Goal: Task Accomplishment & Management: Complete application form

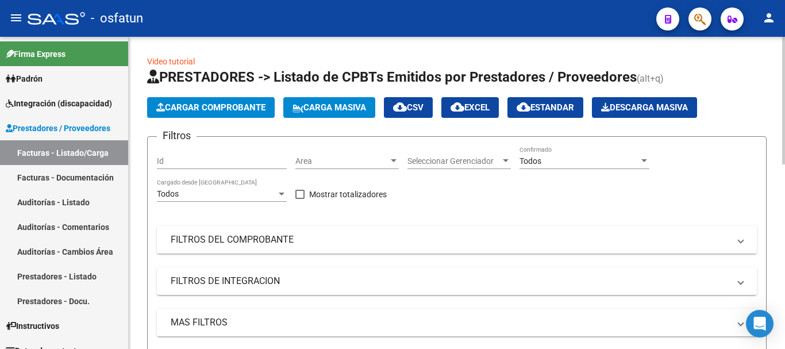
click at [226, 113] on button "Cargar Comprobante" at bounding box center [211, 107] width 128 height 21
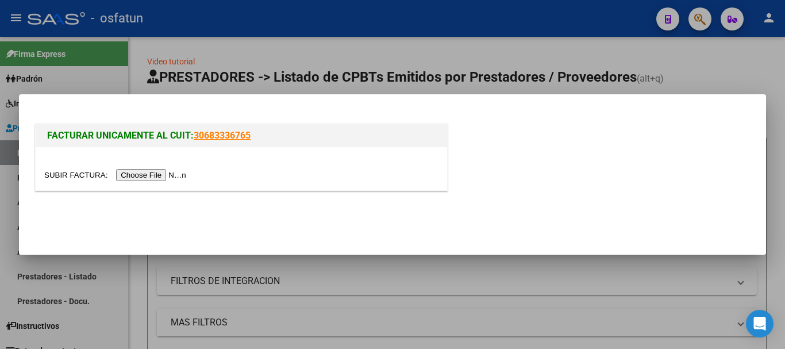
click at [155, 177] on input "file" at bounding box center [116, 175] width 145 height 12
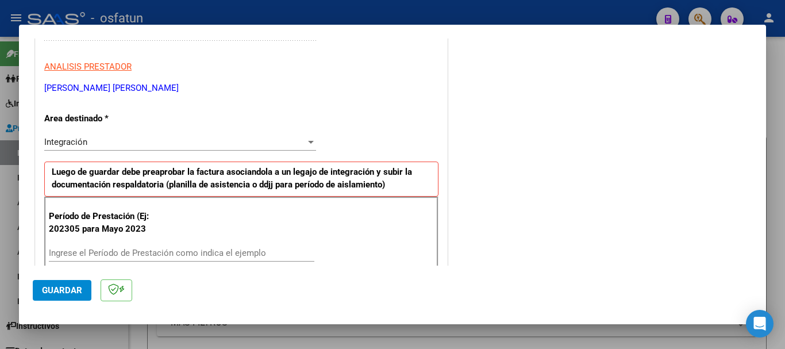
scroll to position [287, 0]
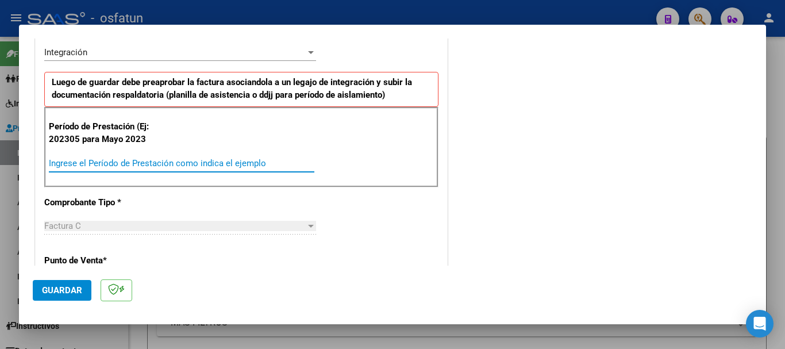
click at [164, 167] on input "Ingrese el Período de Prestación como indica el ejemplo" at bounding box center [181, 163] width 265 height 10
type input "202507"
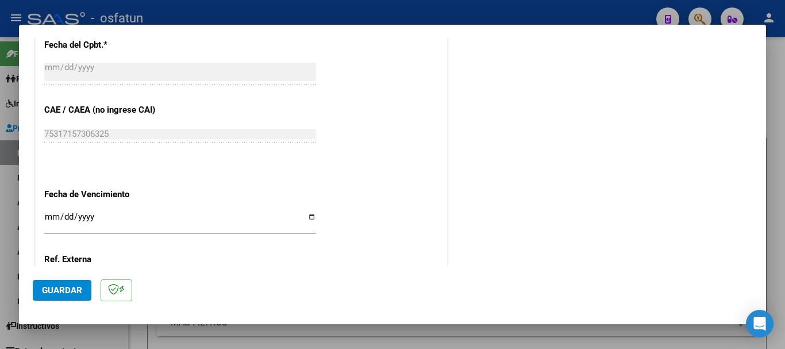
scroll to position [747, 0]
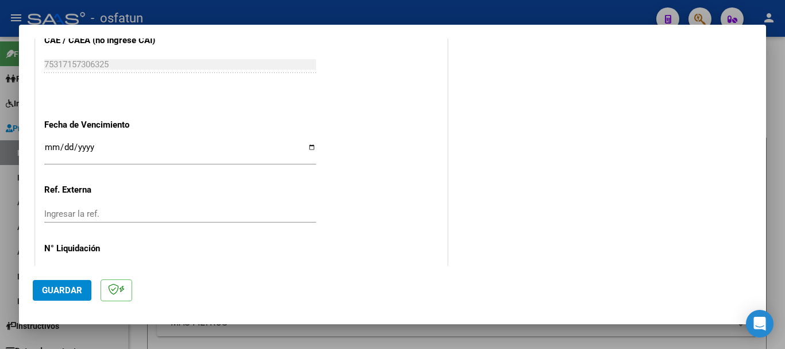
click at [47, 148] on input "Ingresar la fecha" at bounding box center [180, 151] width 272 height 18
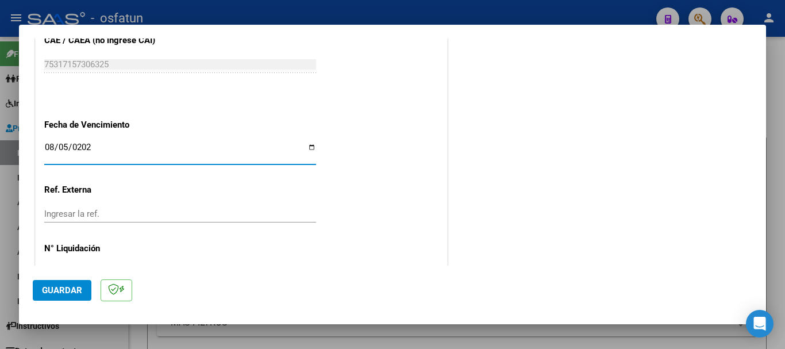
type input "[DATE]"
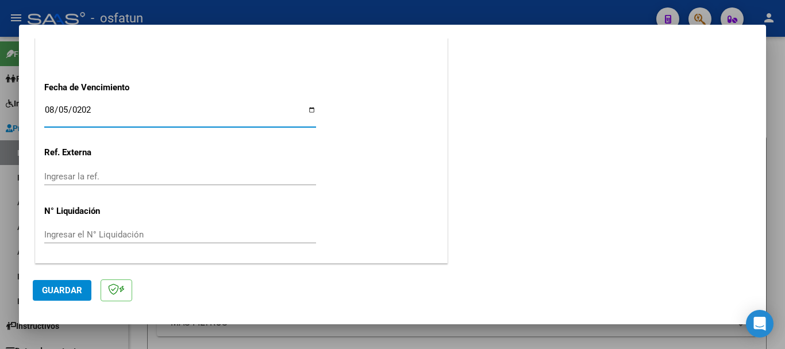
click at [68, 291] on span "Guardar" at bounding box center [62, 290] width 40 height 10
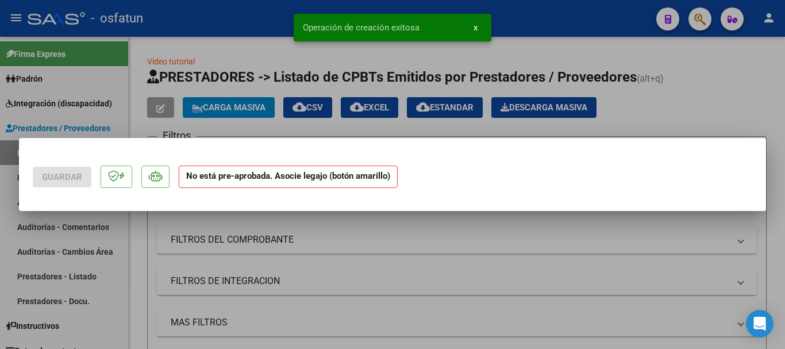
scroll to position [0, 0]
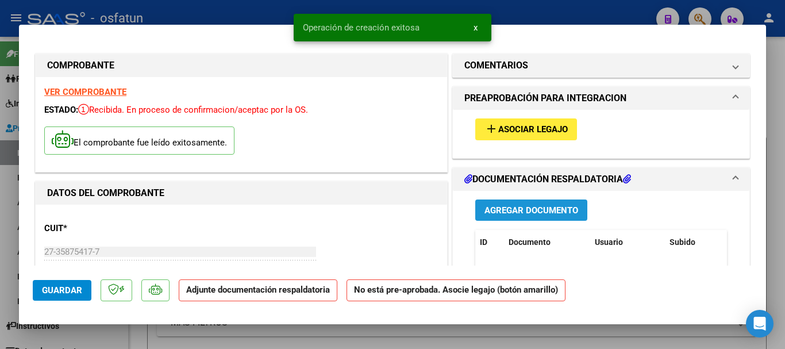
click at [529, 209] on span "Agregar Documento" at bounding box center [531, 210] width 94 height 10
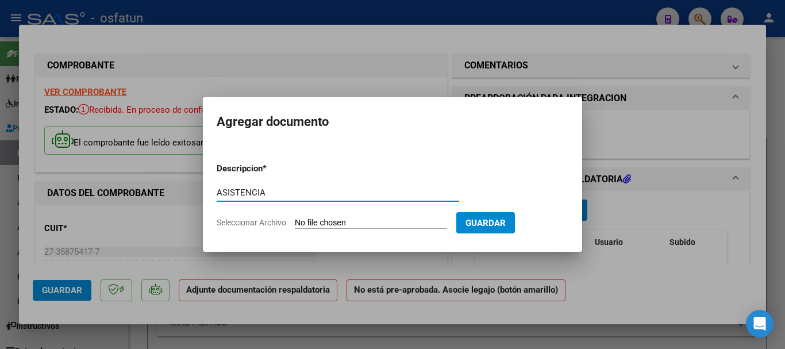
type input "ASISTENCIA"
click at [357, 222] on input "Seleccionar Archivo" at bounding box center [371, 223] width 152 height 11
type input "C:\fakepath\ASISTENCIA-PSICOP.pdf"
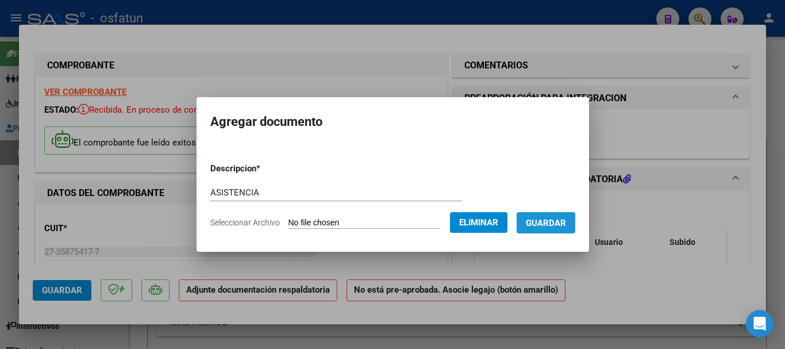
click at [566, 221] on span "Guardar" at bounding box center [546, 223] width 40 height 10
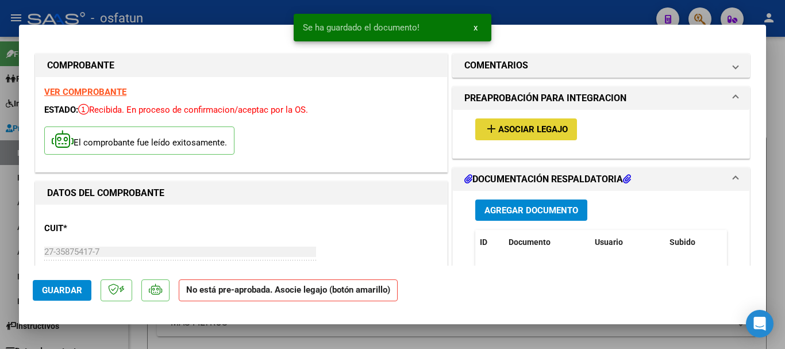
click at [515, 129] on span "Asociar Legajo" at bounding box center [533, 130] width 70 height 10
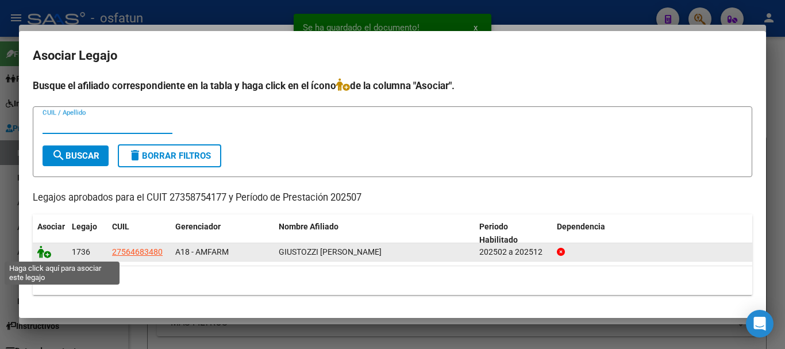
click at [40, 250] on icon at bounding box center [44, 251] width 14 height 13
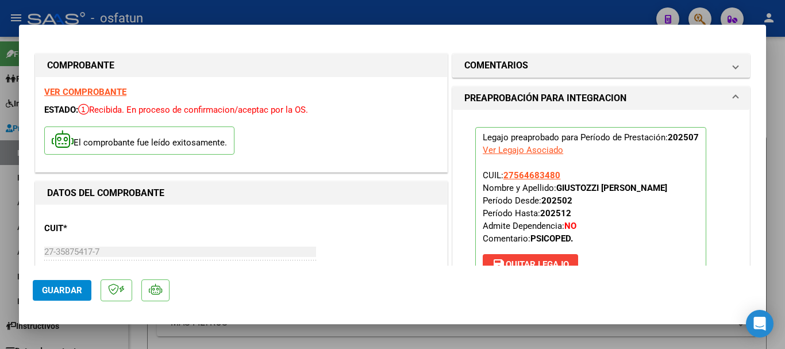
click at [54, 288] on span "Guardar" at bounding box center [62, 290] width 40 height 10
click at [60, 285] on span "Guardar" at bounding box center [62, 290] width 40 height 10
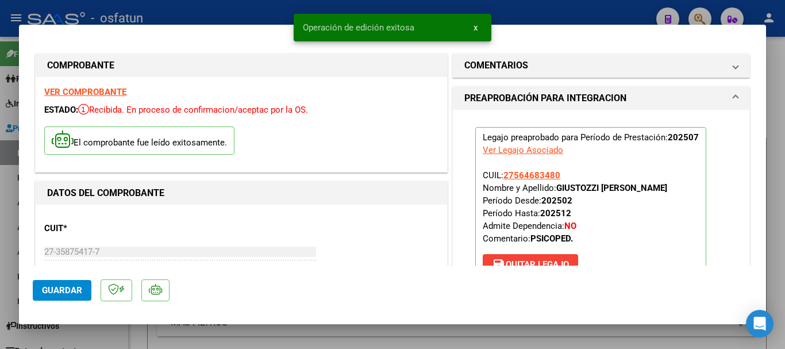
type input "$ 0,00"
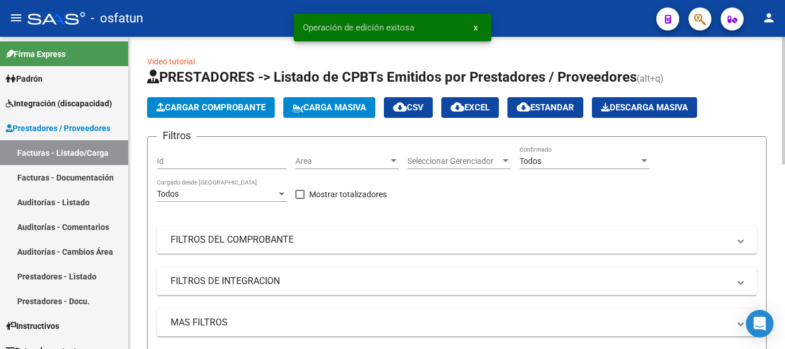
click at [221, 102] on span "Cargar Comprobante" at bounding box center [210, 107] width 109 height 10
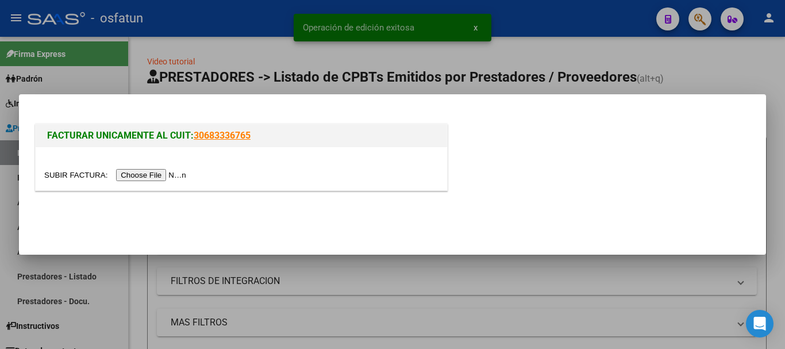
click at [171, 174] on input "file" at bounding box center [116, 175] width 145 height 12
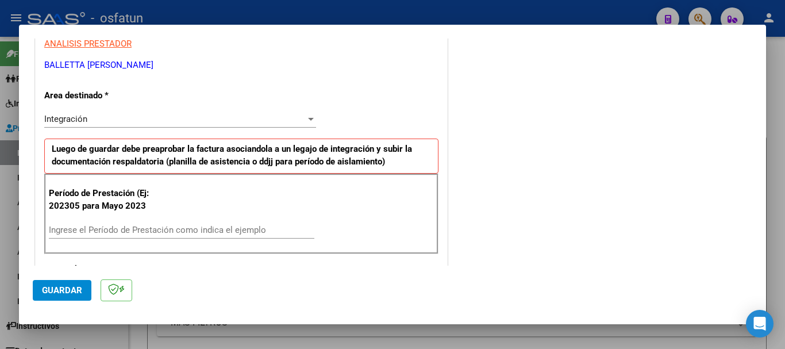
scroll to position [230, 0]
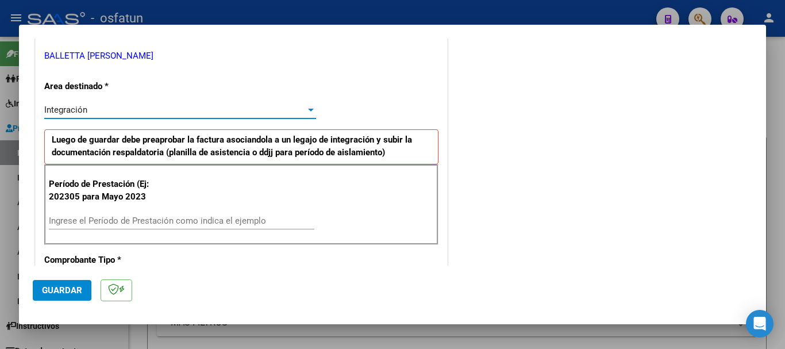
click at [140, 105] on div "Integración" at bounding box center [174, 110] width 261 height 10
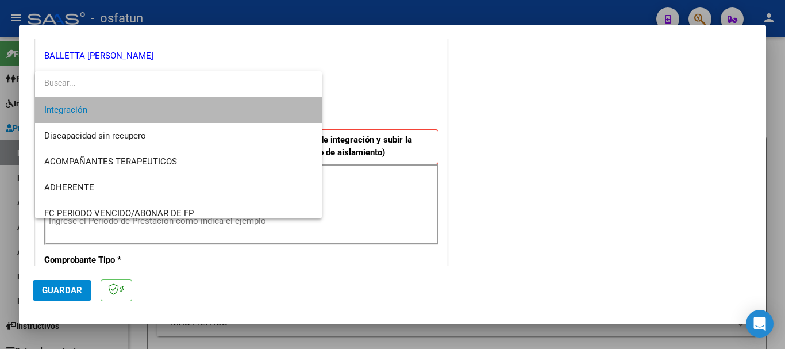
click at [252, 109] on span "Integración" at bounding box center [178, 110] width 268 height 26
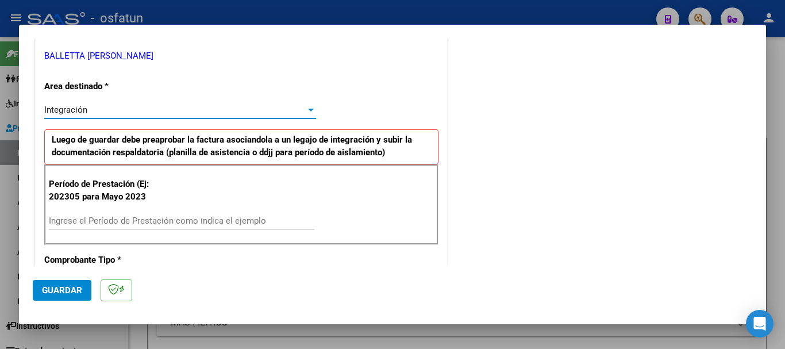
scroll to position [287, 0]
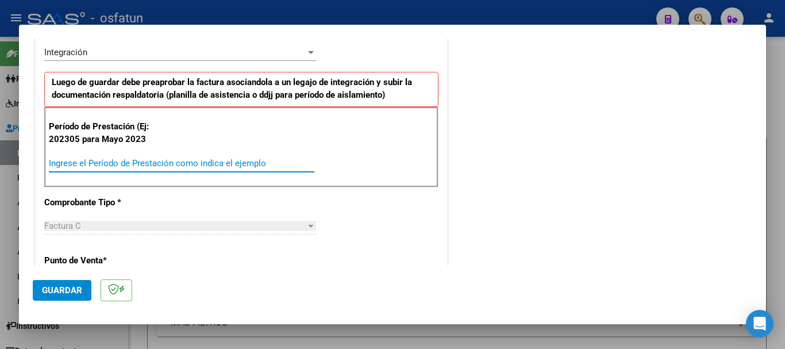
click at [182, 166] on input "Ingrese el Período de Prestación como indica el ejemplo" at bounding box center [181, 163] width 265 height 10
type input "202507"
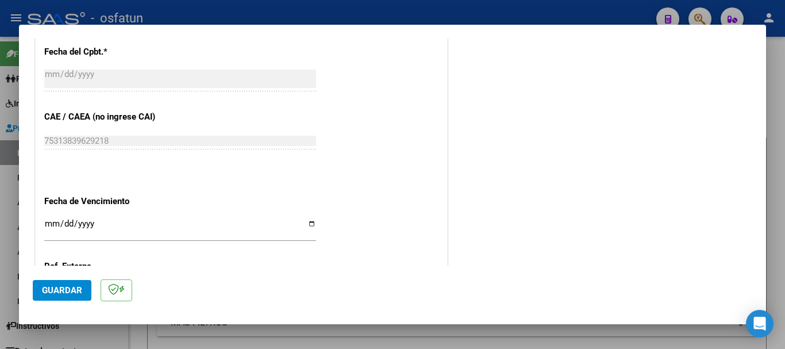
scroll to position [689, 0]
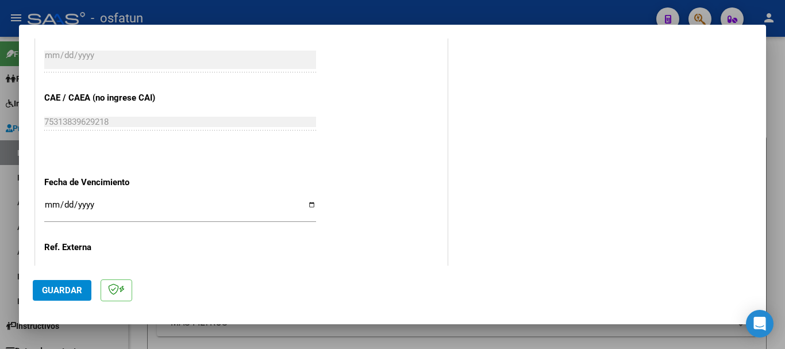
click at [48, 209] on input "Ingresar la fecha" at bounding box center [180, 209] width 272 height 18
type input "[DATE]"
click at [57, 285] on span "Guardar" at bounding box center [62, 290] width 40 height 10
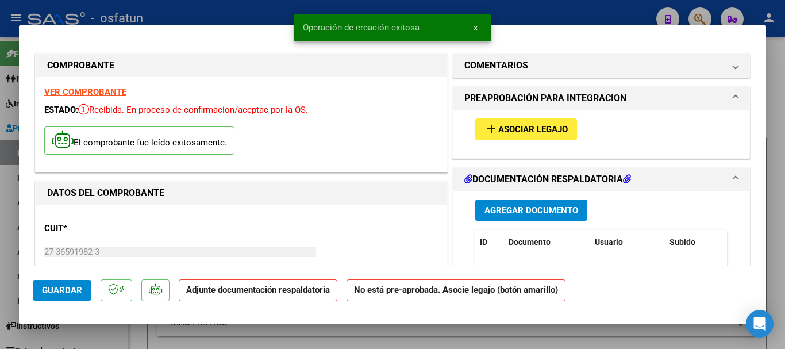
click at [550, 209] on span "Agregar Documento" at bounding box center [531, 210] width 94 height 10
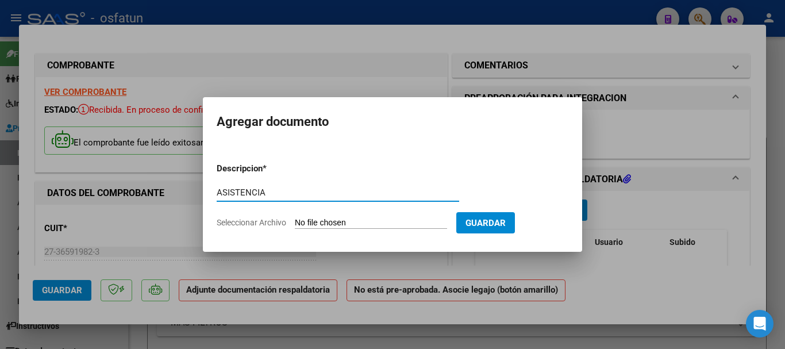
type input "ASISTENCIA"
click at [354, 224] on input "Seleccionar Archivo" at bounding box center [371, 223] width 152 height 11
type input "C:\fakepath\Asistencia [PERSON_NAME][DATE].pdf"
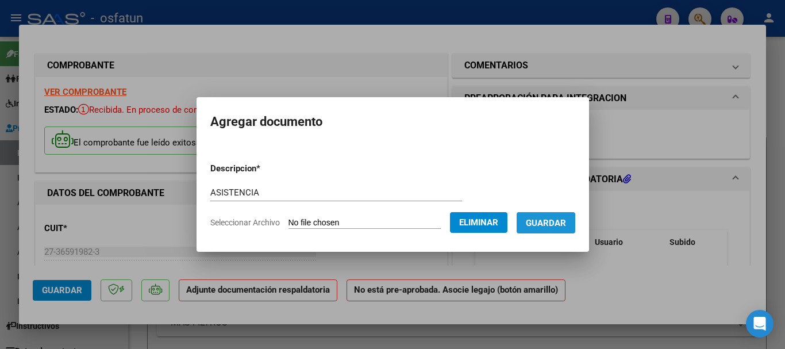
click at [556, 224] on span "Guardar" at bounding box center [546, 223] width 40 height 10
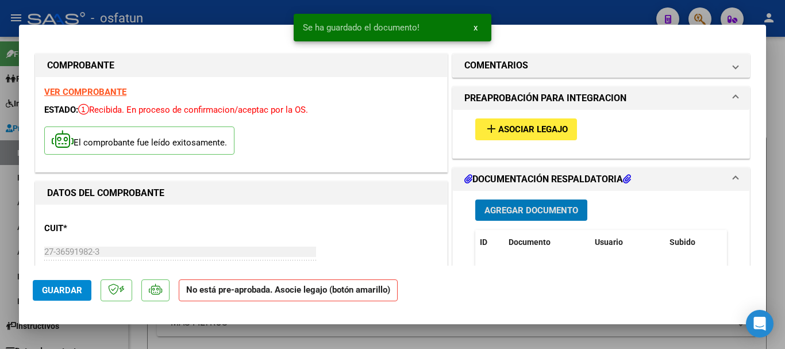
click at [518, 123] on button "add Asociar Legajo" at bounding box center [526, 128] width 102 height 21
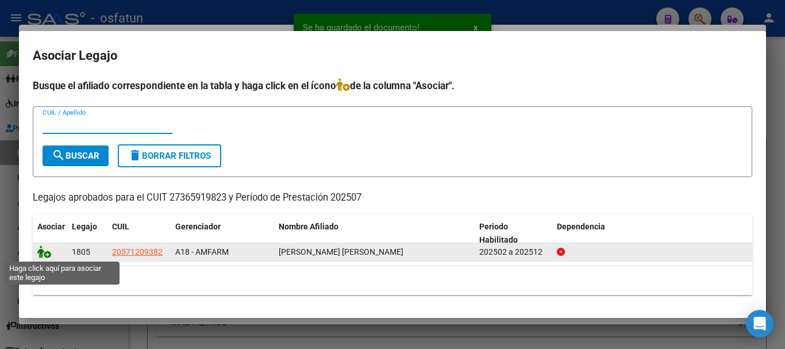
click at [41, 253] on icon at bounding box center [44, 251] width 14 height 13
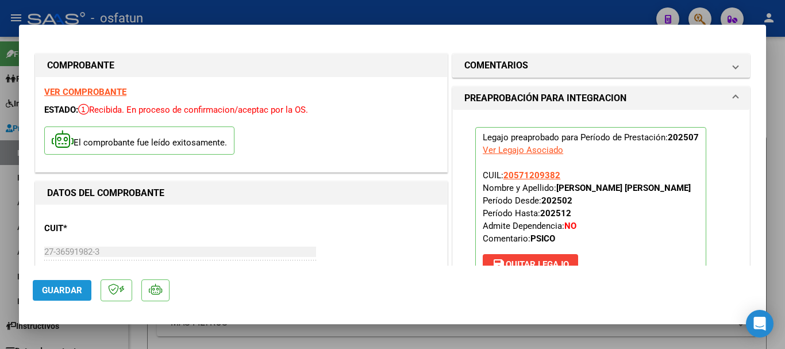
click at [63, 291] on span "Guardar" at bounding box center [62, 290] width 40 height 10
click at [58, 288] on span "Guardar" at bounding box center [62, 290] width 40 height 10
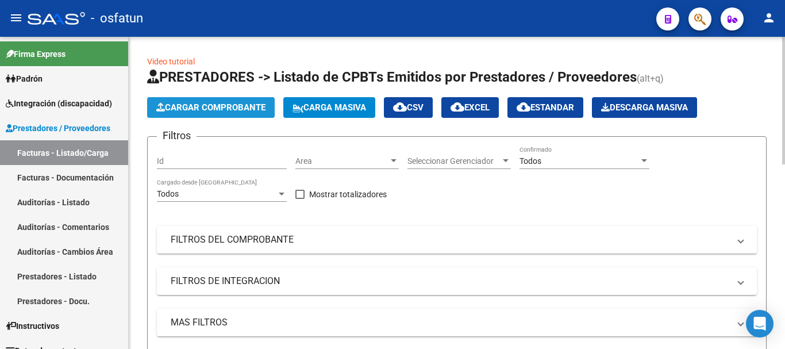
click at [222, 108] on span "Cargar Comprobante" at bounding box center [210, 107] width 109 height 10
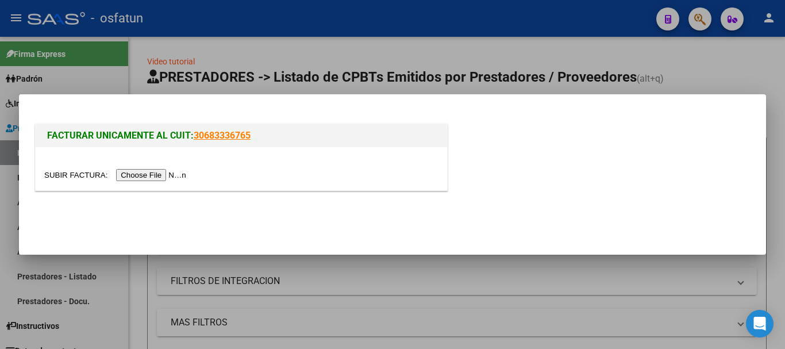
click at [152, 172] on input "file" at bounding box center [116, 175] width 145 height 12
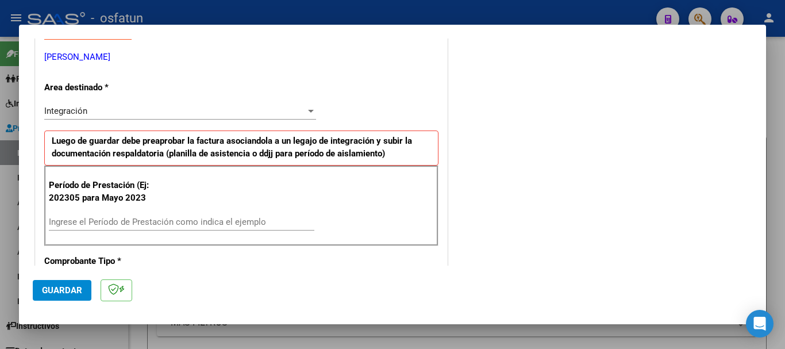
scroll to position [230, 0]
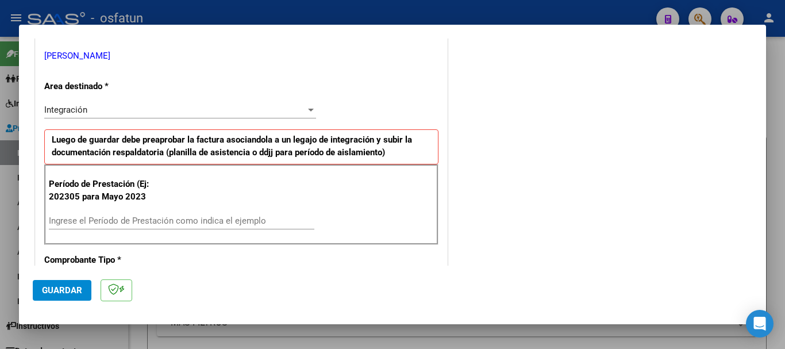
click at [114, 218] on input "Ingrese el Período de Prestación como indica el ejemplo" at bounding box center [181, 220] width 265 height 10
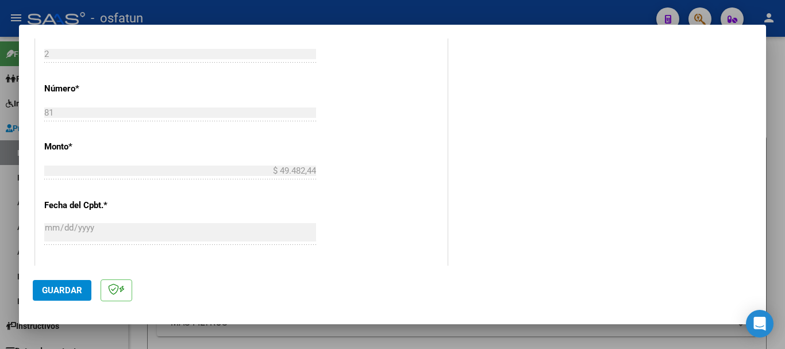
scroll to position [632, 0]
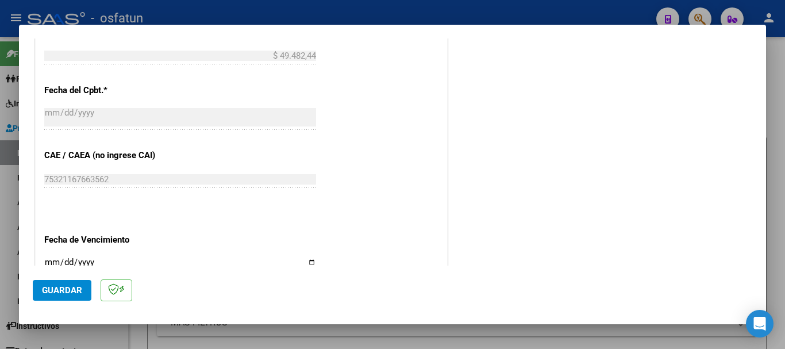
type input "202507"
click at [47, 260] on input "Ingresar la fecha" at bounding box center [180, 266] width 272 height 18
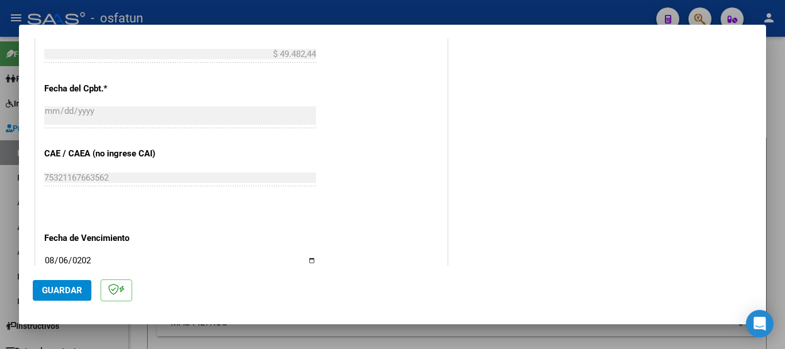
type input "[DATE]"
click at [49, 289] on span "Guardar" at bounding box center [62, 290] width 40 height 10
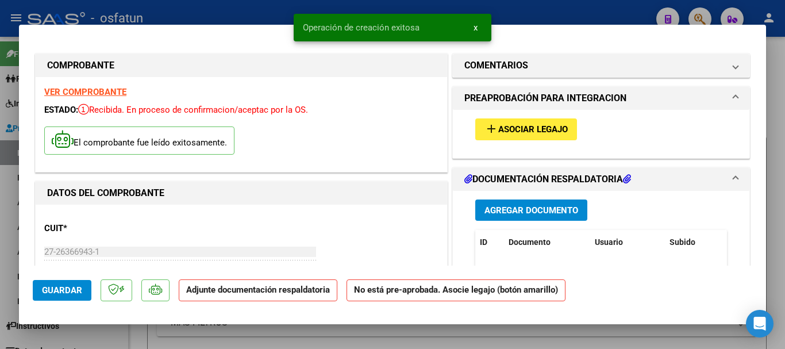
click at [536, 211] on span "Agregar Documento" at bounding box center [531, 210] width 94 height 10
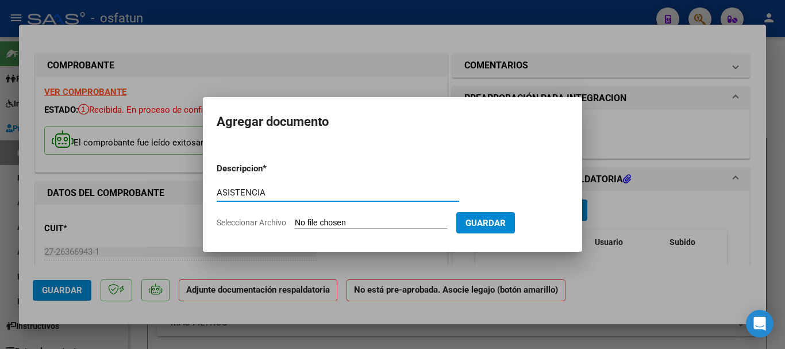
type input "ASISTENCIA"
click at [360, 223] on input "Seleccionar Archivo" at bounding box center [371, 223] width 152 height 11
type input "C:\fakepath\Asistencia-[PERSON_NAME]-[DATE].pdf"
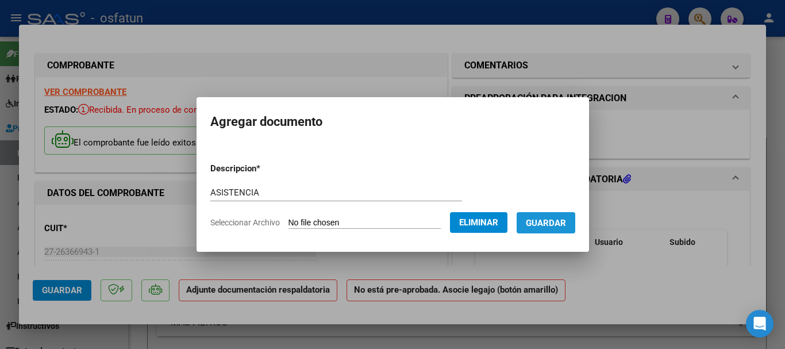
click at [566, 225] on span "Guardar" at bounding box center [546, 223] width 40 height 10
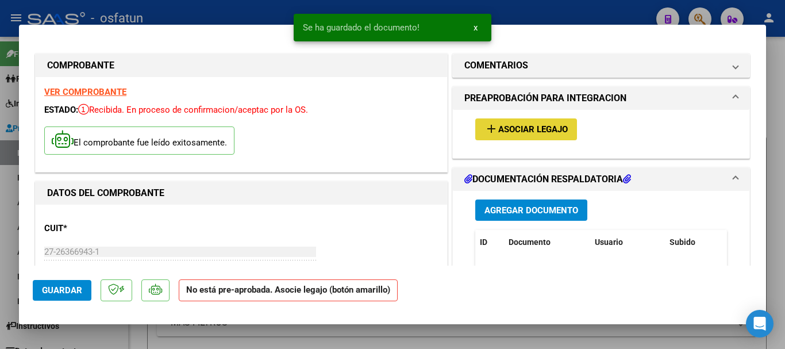
click at [531, 128] on span "Asociar Legajo" at bounding box center [533, 130] width 70 height 10
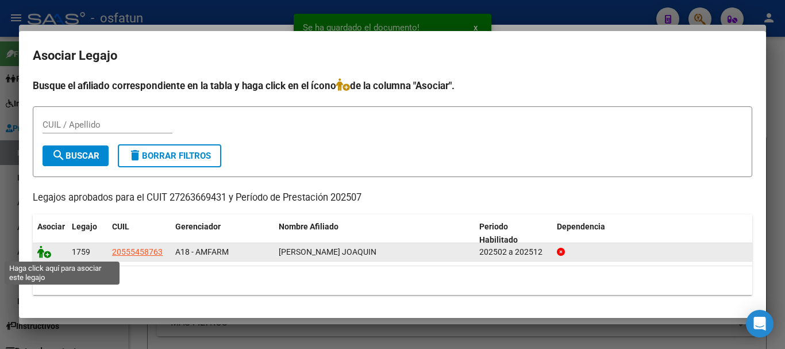
click at [37, 249] on icon at bounding box center [44, 251] width 14 height 13
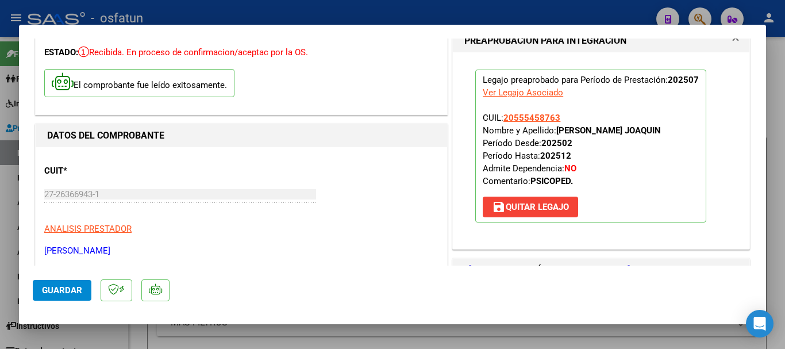
scroll to position [230, 0]
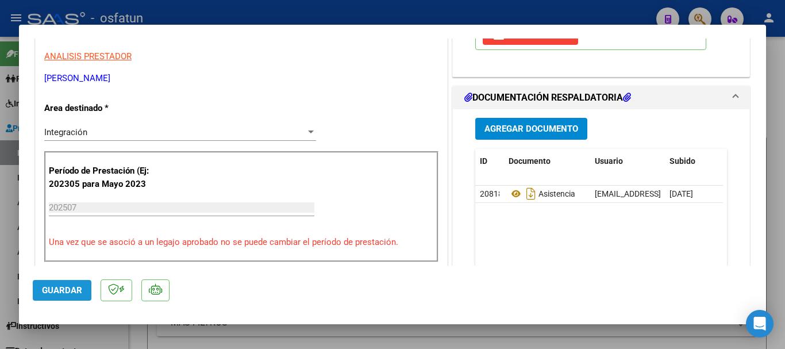
click at [71, 290] on span "Guardar" at bounding box center [62, 290] width 40 height 10
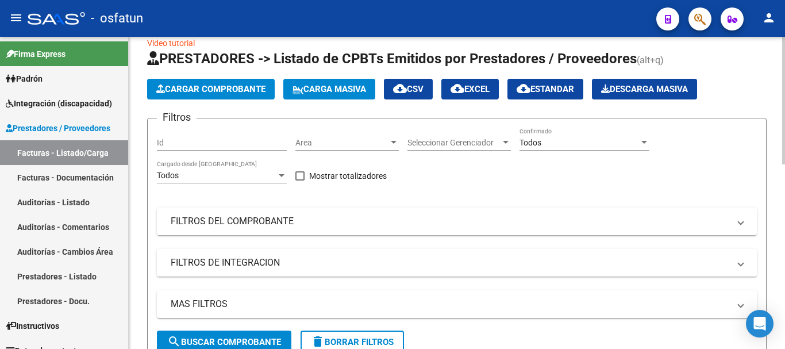
scroll to position [0, 0]
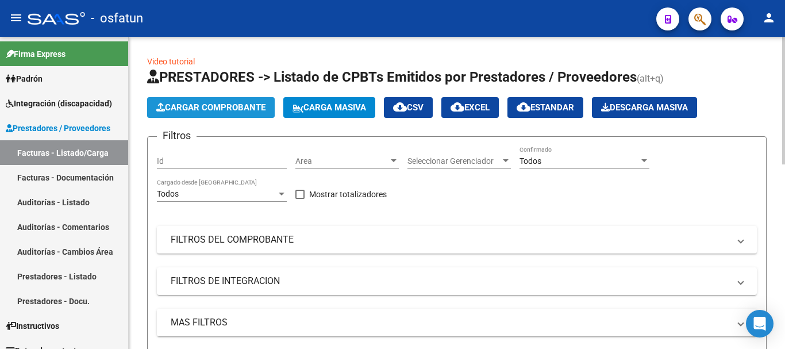
click at [217, 105] on span "Cargar Comprobante" at bounding box center [210, 107] width 109 height 10
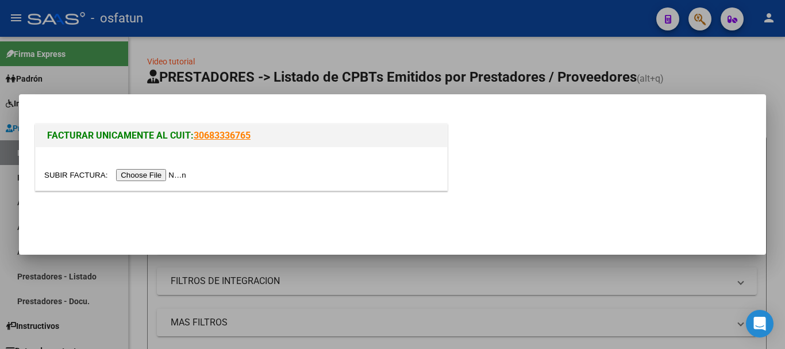
click at [153, 172] on input "file" at bounding box center [116, 175] width 145 height 12
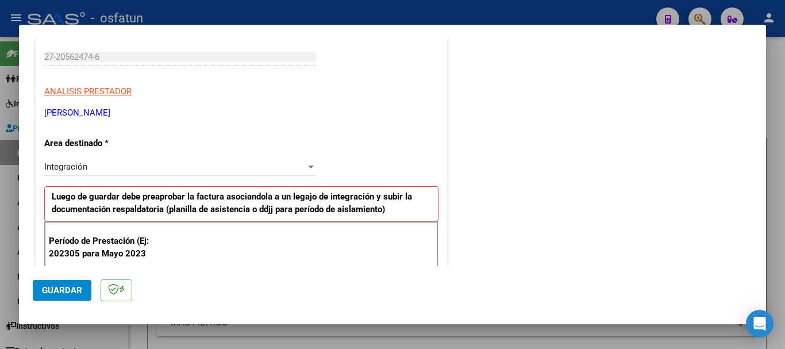
scroll to position [230, 0]
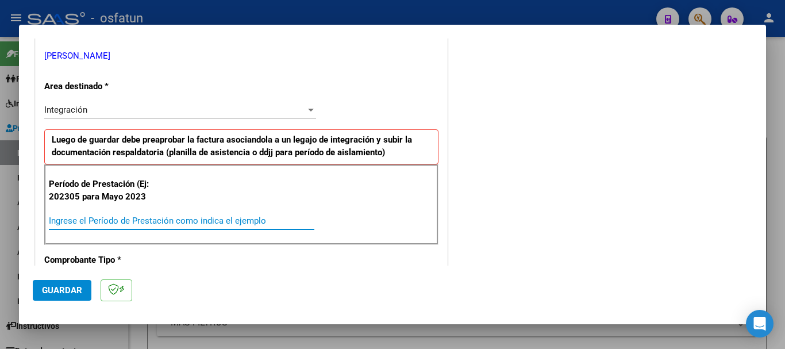
click at [84, 218] on input "Ingrese el Período de Prestación como indica el ejemplo" at bounding box center [181, 220] width 265 height 10
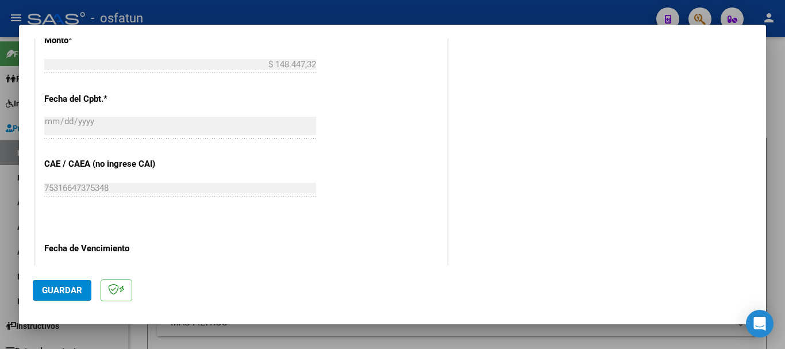
scroll to position [632, 0]
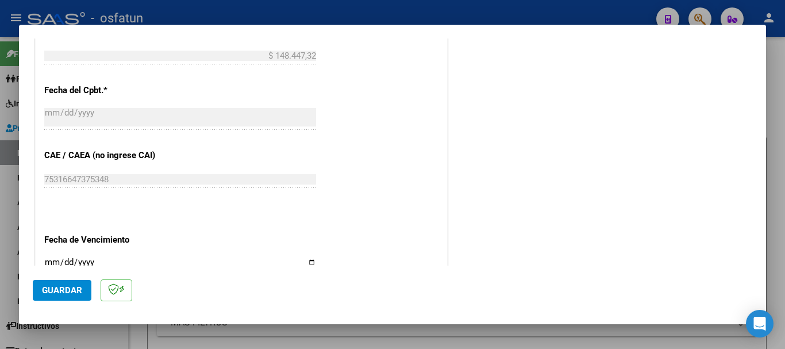
type input "202507"
click at [50, 261] on input "Ingresar la fecha" at bounding box center [180, 266] width 272 height 18
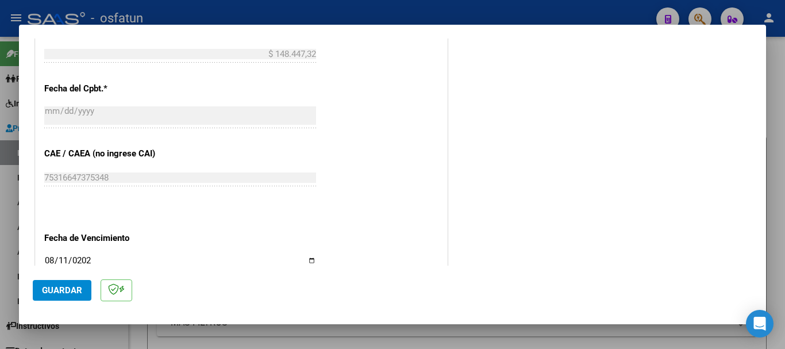
type input "[DATE]"
click at [66, 291] on span "Guardar" at bounding box center [62, 290] width 40 height 10
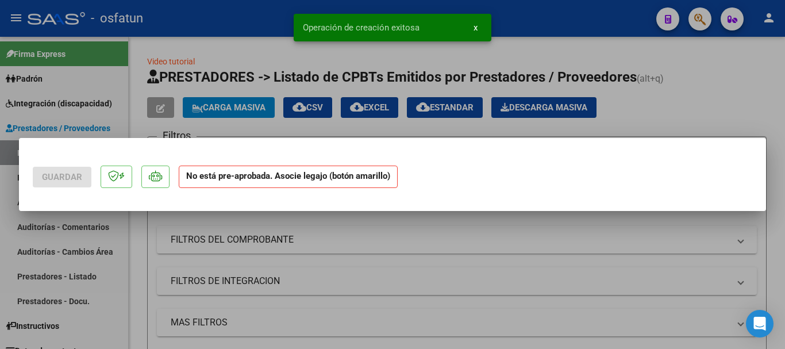
scroll to position [0, 0]
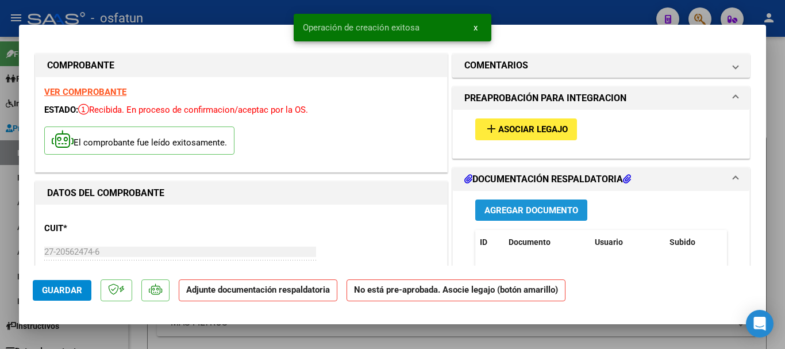
click at [549, 209] on span "Agregar Documento" at bounding box center [531, 210] width 94 height 10
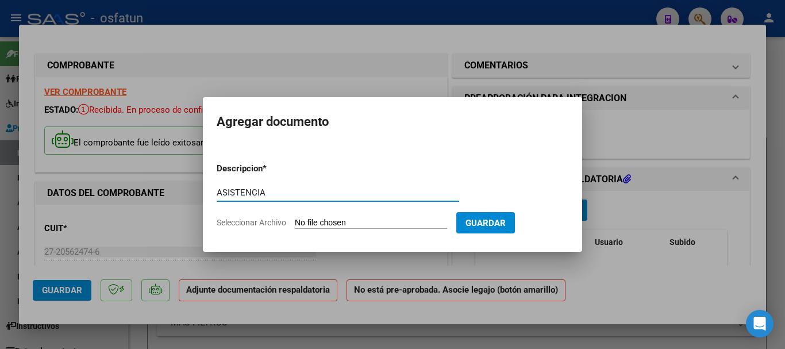
type input "ASISTENCIA"
click at [357, 222] on input "Seleccionar Archivo" at bounding box center [371, 223] width 152 height 11
type input "C:\fakepath\BalmacedaB_pa202507.PDF"
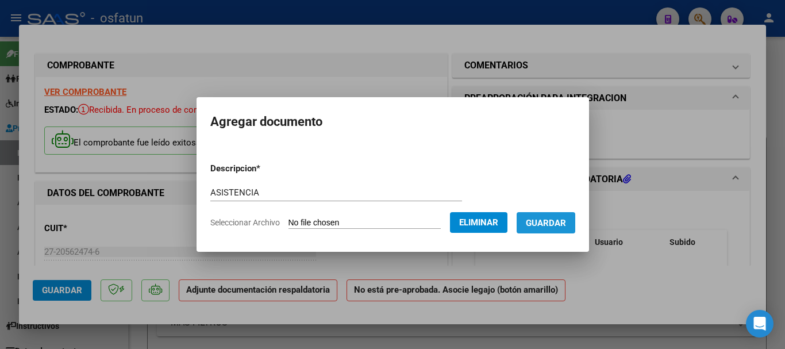
click at [565, 224] on span "Guardar" at bounding box center [546, 223] width 40 height 10
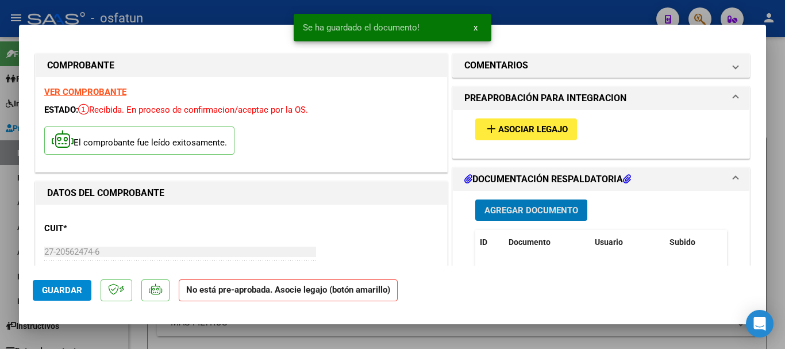
click at [517, 120] on button "add Asociar Legajo" at bounding box center [526, 128] width 102 height 21
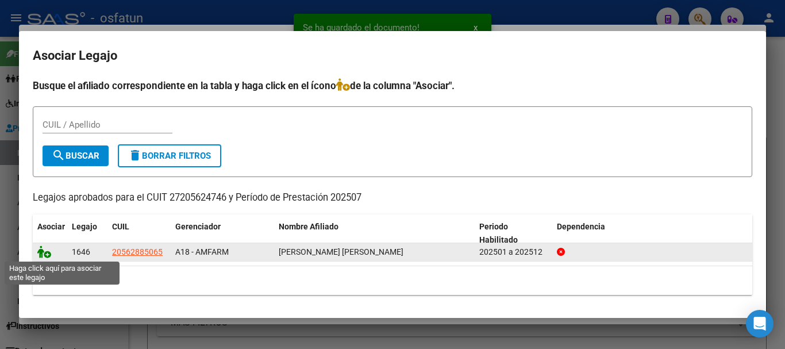
click at [41, 253] on icon at bounding box center [44, 251] width 14 height 13
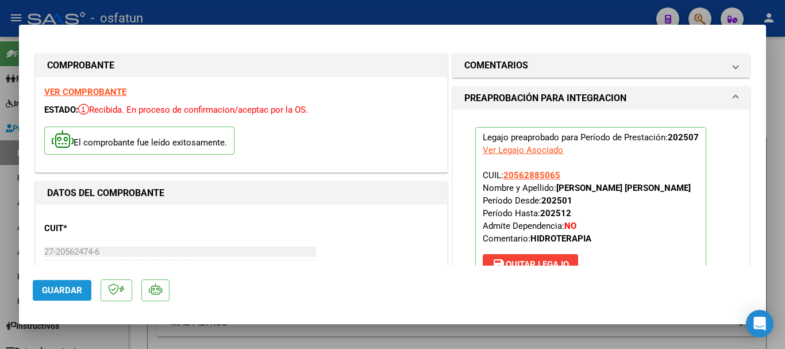
click at [51, 291] on span "Guardar" at bounding box center [62, 290] width 40 height 10
click at [55, 284] on button "Guardar" at bounding box center [62, 290] width 59 height 21
drag, startPoint x: 67, startPoint y: 290, endPoint x: 68, endPoint y: 283, distance: 7.0
click at [67, 286] on span "Guardar" at bounding box center [62, 290] width 40 height 10
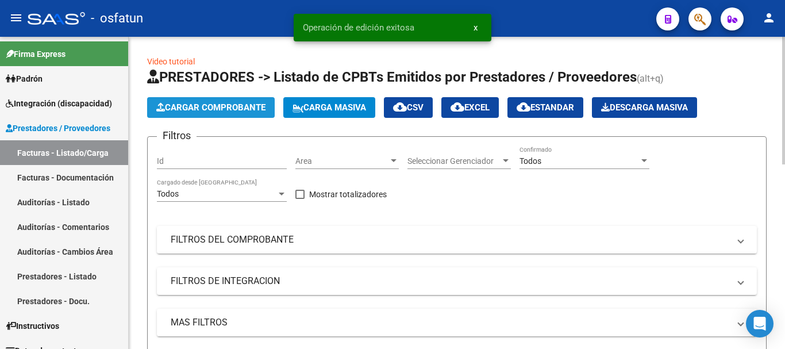
click at [225, 104] on span "Cargar Comprobante" at bounding box center [210, 107] width 109 height 10
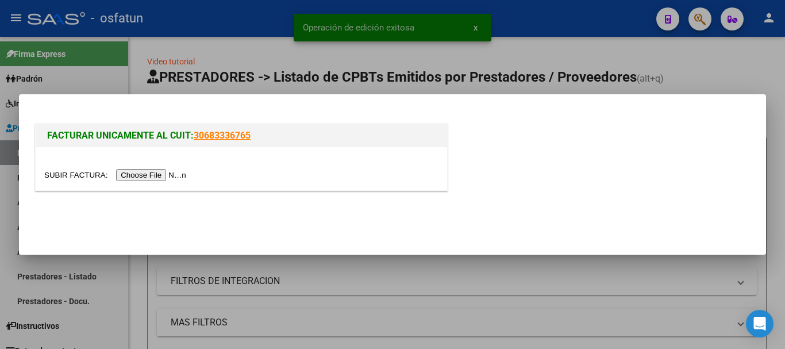
click at [161, 174] on input "file" at bounding box center [116, 175] width 145 height 12
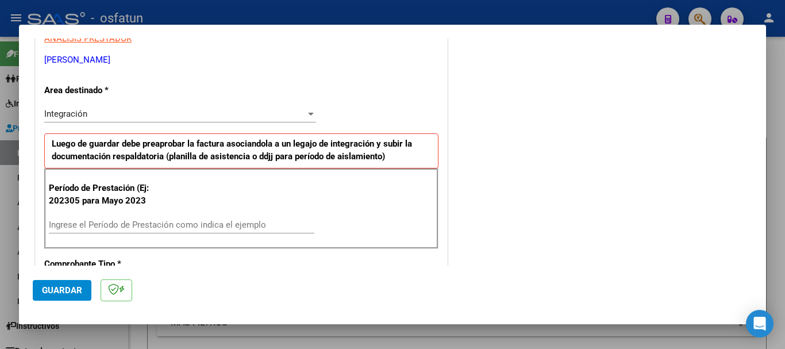
scroll to position [230, 0]
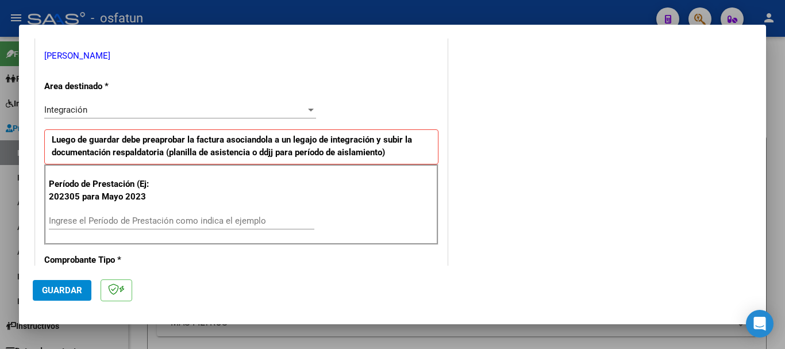
click at [140, 215] on input "Ingrese el Período de Prestación como indica el ejemplo" at bounding box center [181, 220] width 265 height 10
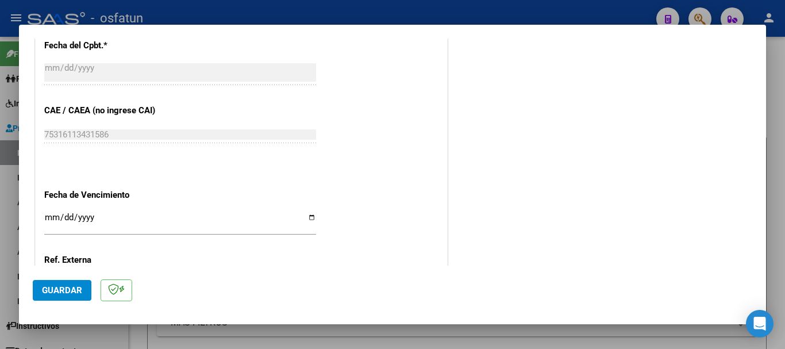
scroll to position [689, 0]
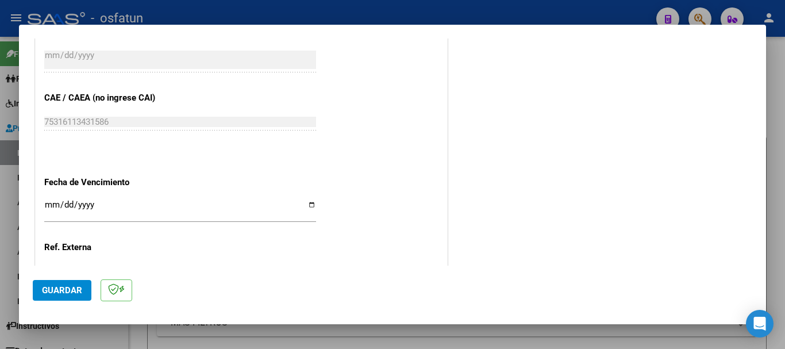
type input "202507"
click at [50, 209] on input "Ingresar la fecha" at bounding box center [180, 209] width 272 height 18
type input "[DATE]"
click at [51, 287] on span "Guardar" at bounding box center [62, 290] width 40 height 10
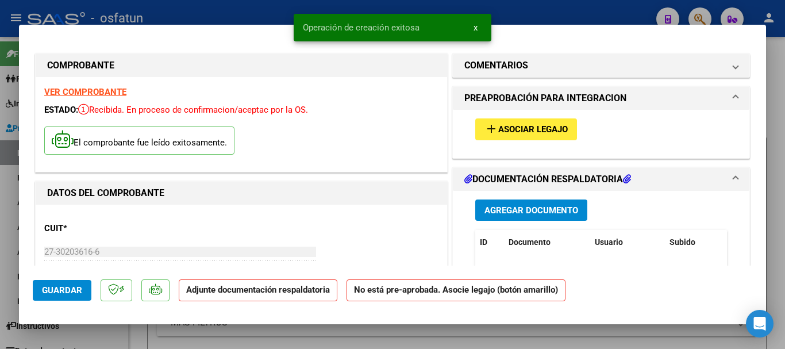
click at [511, 214] on span "Agregar Documento" at bounding box center [531, 210] width 94 height 10
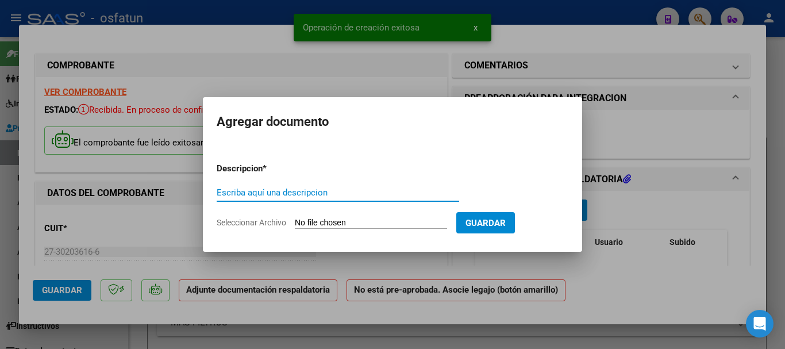
click at [295, 195] on input "Escriba aquí una descripcion" at bounding box center [338, 192] width 242 height 10
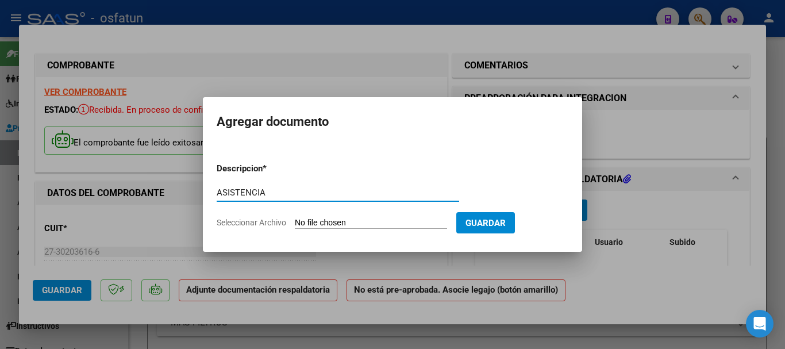
type input "ASISTENCIA"
click at [323, 224] on input "Seleccionar Archivo" at bounding box center [371, 223] width 152 height 11
type input "C:\fakepath\Asistencia [PERSON_NAME][DATE].pdf"
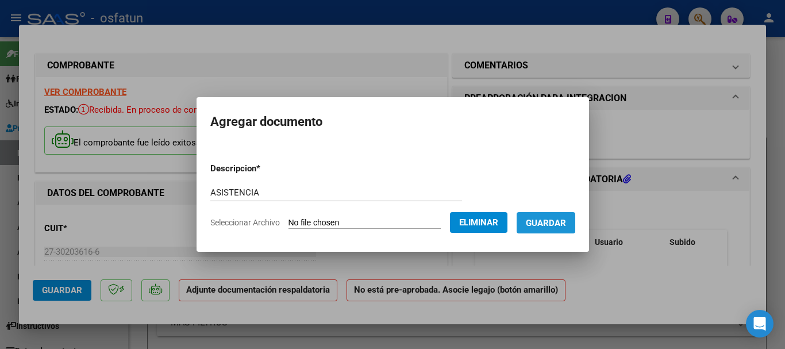
click at [557, 222] on span "Guardar" at bounding box center [546, 223] width 40 height 10
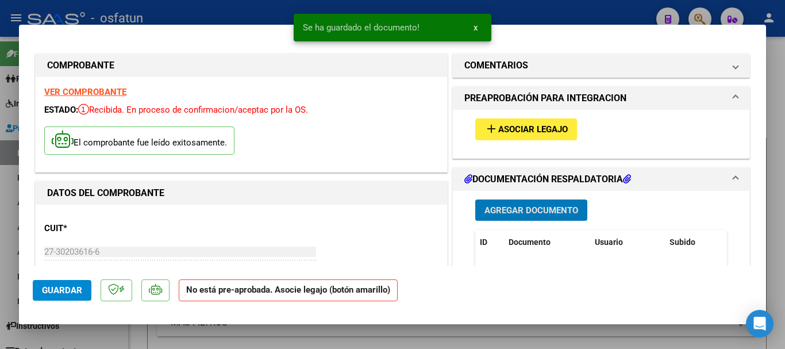
click at [529, 125] on span "Asociar Legajo" at bounding box center [533, 130] width 70 height 10
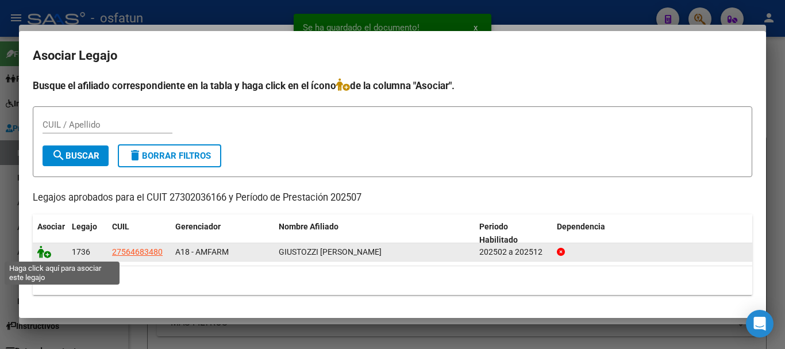
click at [44, 252] on icon at bounding box center [44, 251] width 14 height 13
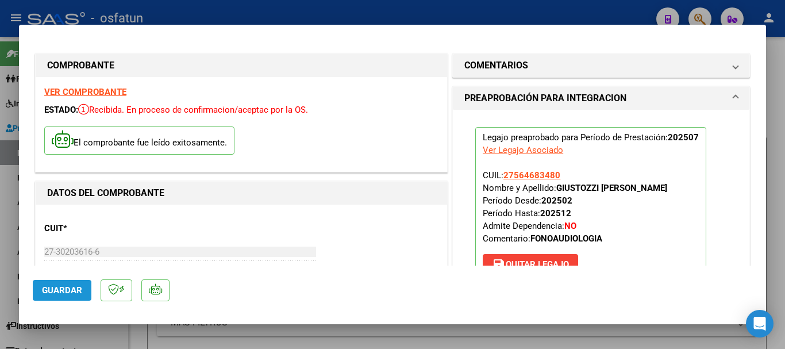
click at [53, 292] on span "Guardar" at bounding box center [62, 290] width 40 height 10
click at [72, 290] on span "Guardar" at bounding box center [62, 290] width 40 height 10
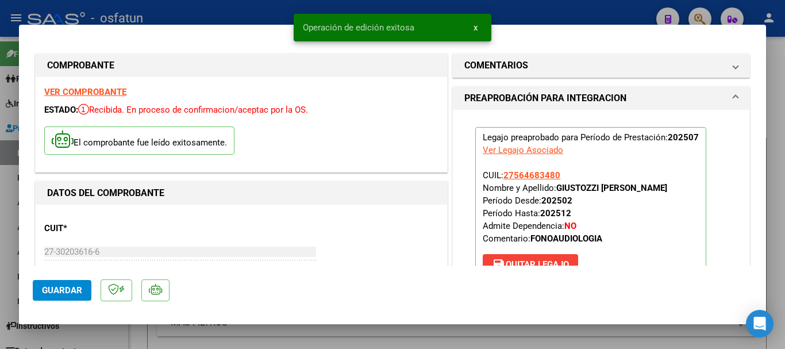
type input "$ 0,00"
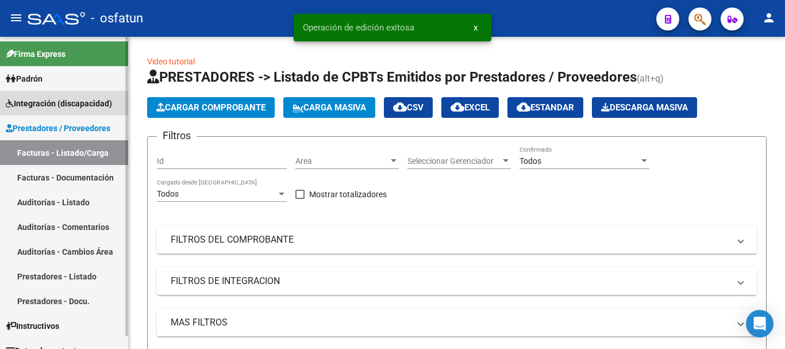
click at [63, 106] on span "Integración (discapacidad)" at bounding box center [59, 103] width 106 height 13
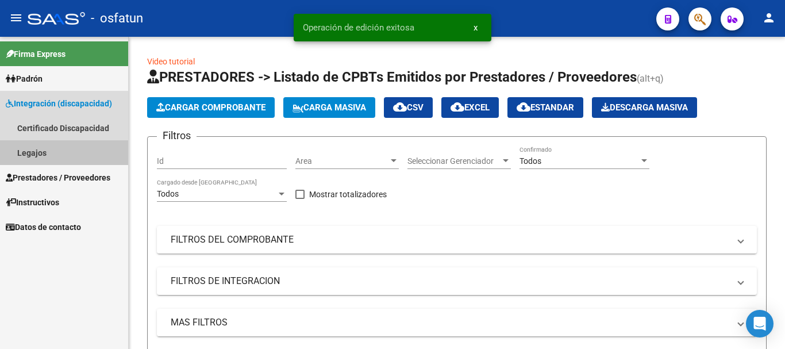
click at [52, 147] on link "Legajos" at bounding box center [64, 152] width 128 height 25
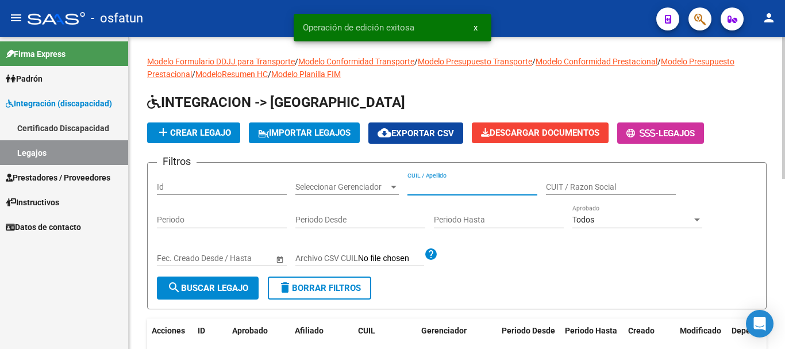
click at [436, 188] on input "CUIL / Apellido" at bounding box center [472, 187] width 130 height 10
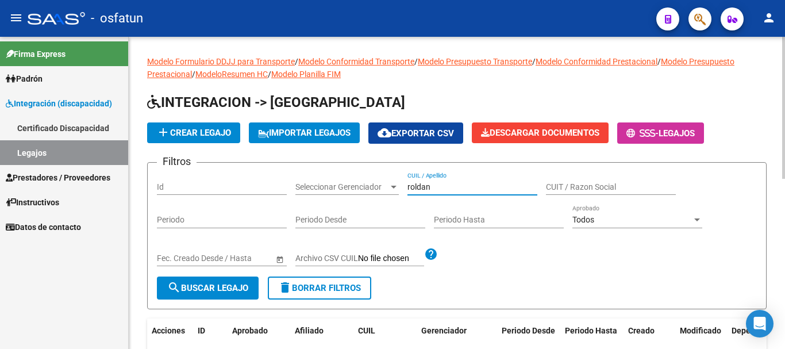
type input "roldan"
click at [187, 284] on span "search Buscar Legajo" at bounding box center [207, 288] width 81 height 10
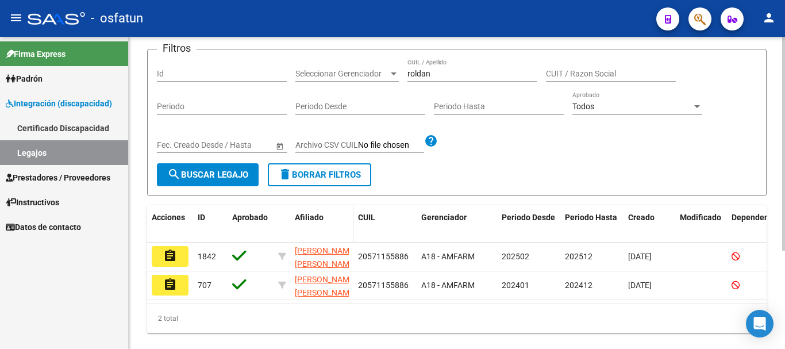
scroll to position [115, 0]
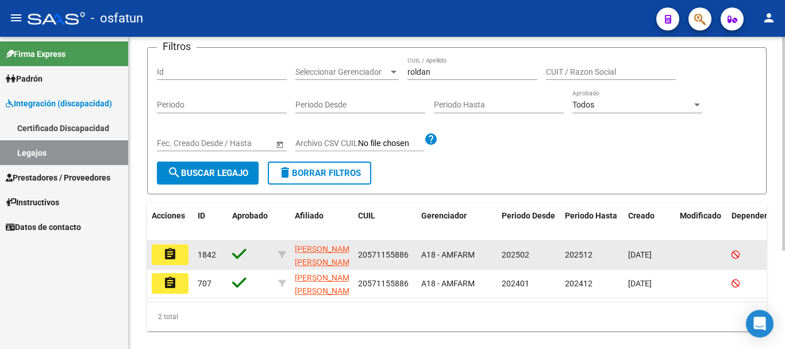
click at [167, 253] on mat-icon "assignment" at bounding box center [170, 254] width 14 height 14
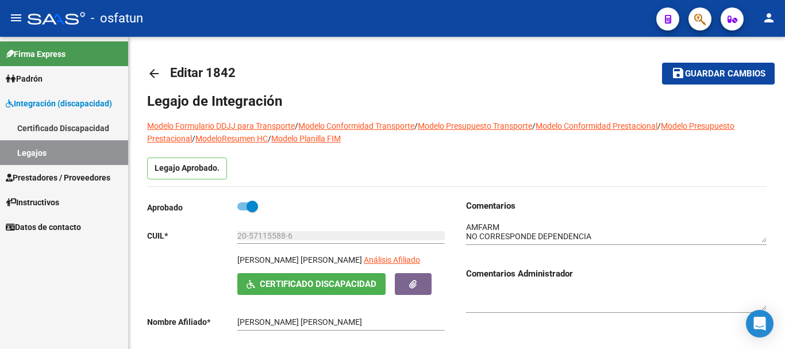
click at [74, 177] on span "Prestadores / Proveedores" at bounding box center [58, 177] width 105 height 13
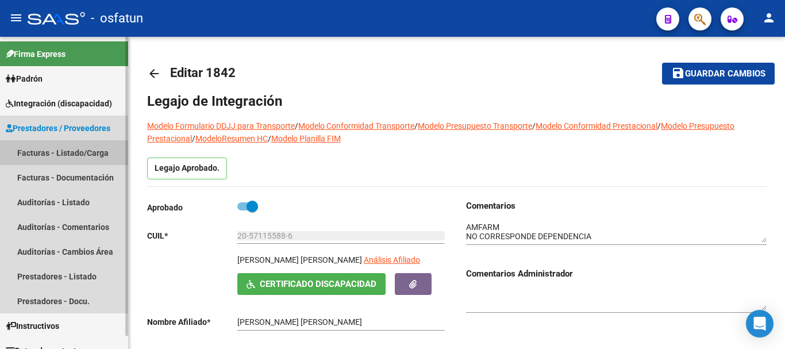
click at [75, 153] on link "Facturas - Listado/Carga" at bounding box center [64, 152] width 128 height 25
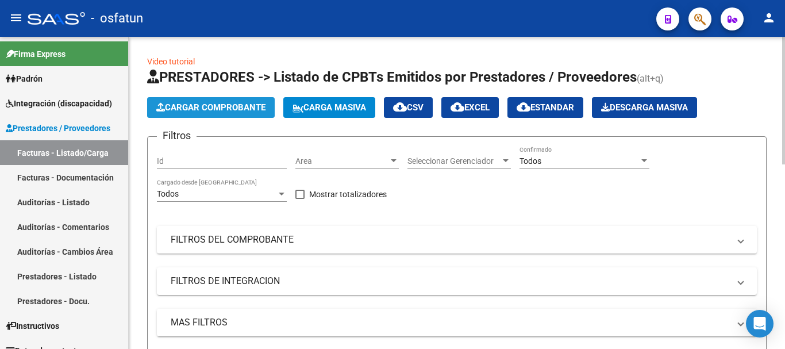
click at [219, 107] on span "Cargar Comprobante" at bounding box center [210, 107] width 109 height 10
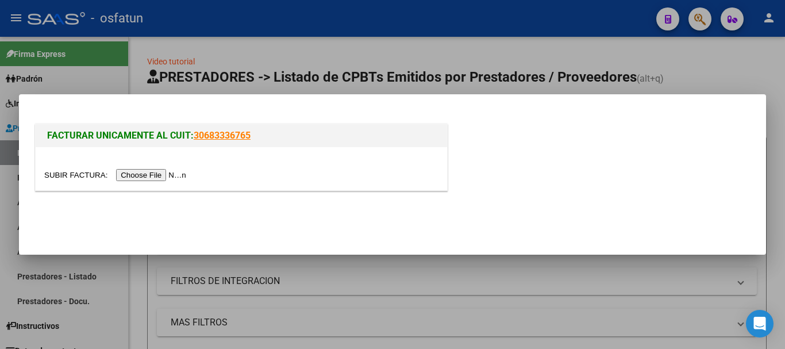
click at [150, 180] on input "file" at bounding box center [116, 175] width 145 height 12
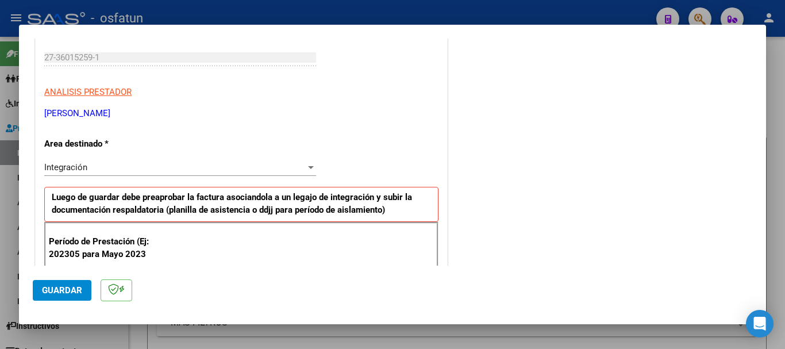
scroll to position [287, 0]
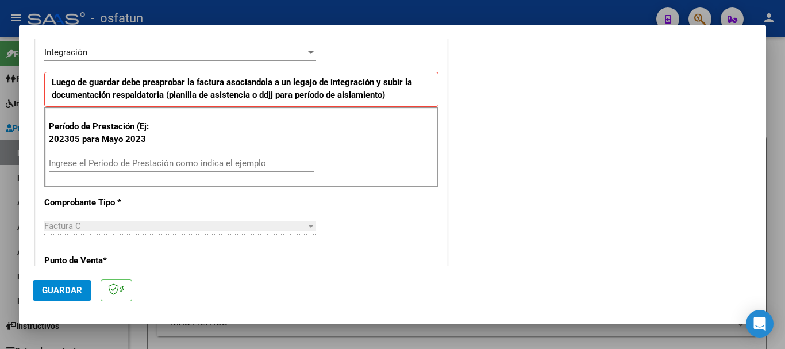
click at [167, 161] on input "Ingrese el Período de Prestación como indica el ejemplo" at bounding box center [181, 163] width 265 height 10
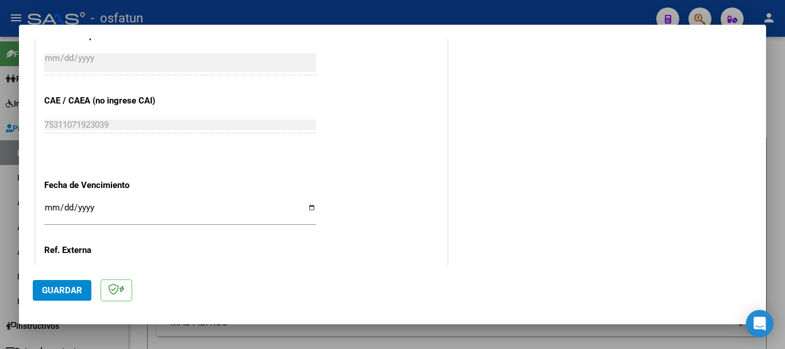
scroll to position [747, 0]
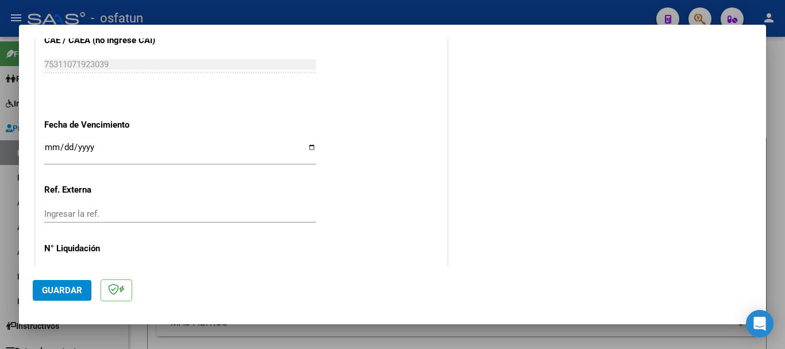
type input "202507"
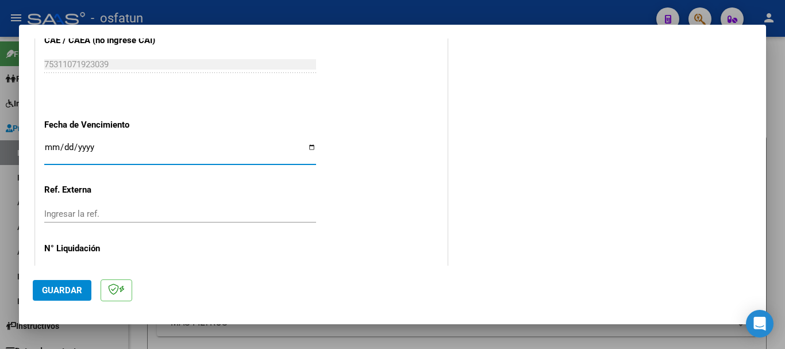
drag, startPoint x: 54, startPoint y: 149, endPoint x: 97, endPoint y: 129, distance: 47.3
click at [53, 148] on input "Ingresar la fecha" at bounding box center [180, 151] width 272 height 18
type input "[DATE]"
click at [50, 292] on span "Guardar" at bounding box center [62, 290] width 40 height 10
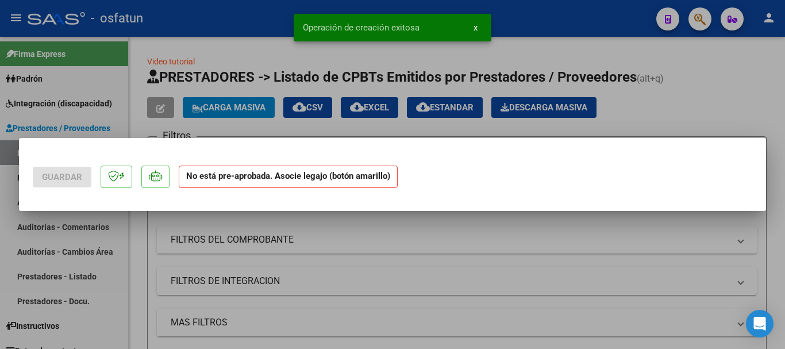
scroll to position [0, 0]
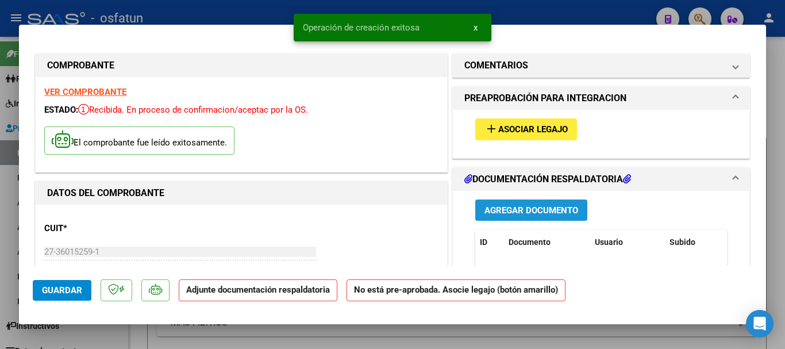
click at [542, 210] on span "Agregar Documento" at bounding box center [531, 210] width 94 height 10
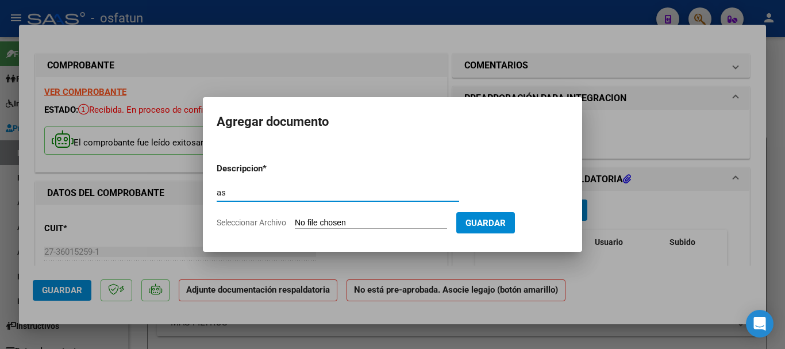
type input "a"
type input "ASISTENCIA"
click at [342, 225] on input "Seleccionar Archivo" at bounding box center [371, 223] width 152 height 11
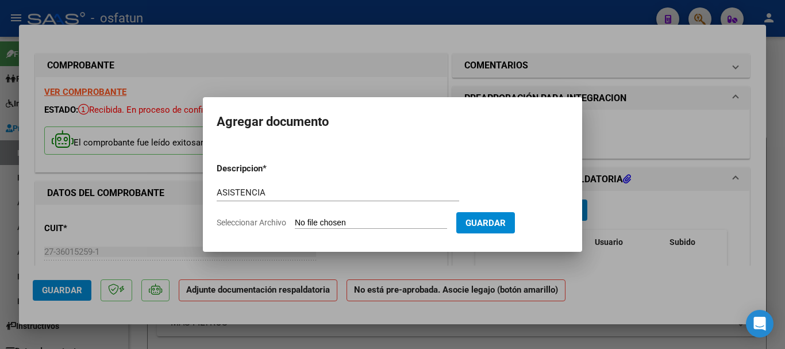
type input "C:\fakepath\PLANILLA ASISTENCIA [DATE] [PERSON_NAME] [PERSON_NAME].pdf"
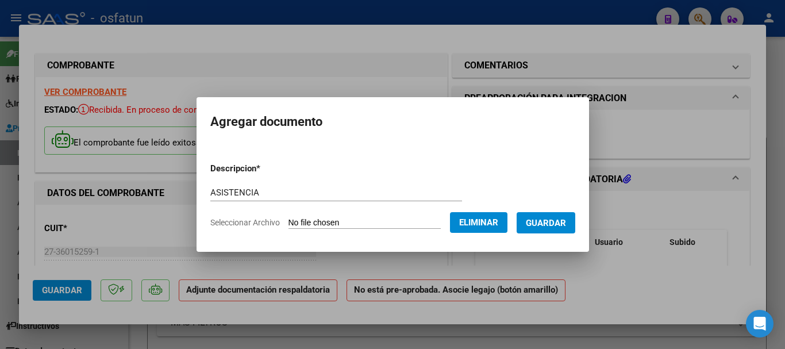
click at [566, 224] on span "Guardar" at bounding box center [546, 223] width 40 height 10
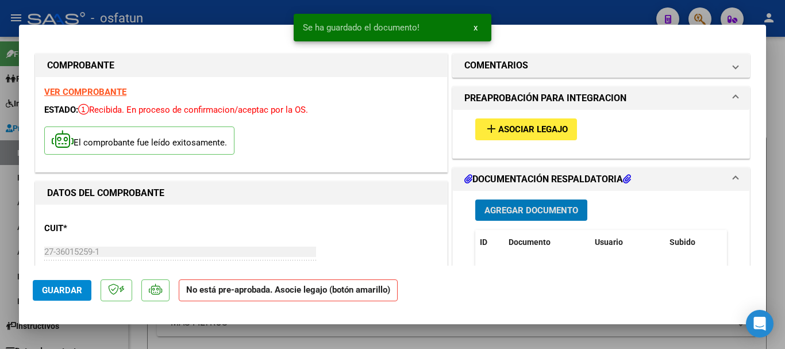
click at [545, 130] on span "Asociar Legajo" at bounding box center [533, 130] width 70 height 10
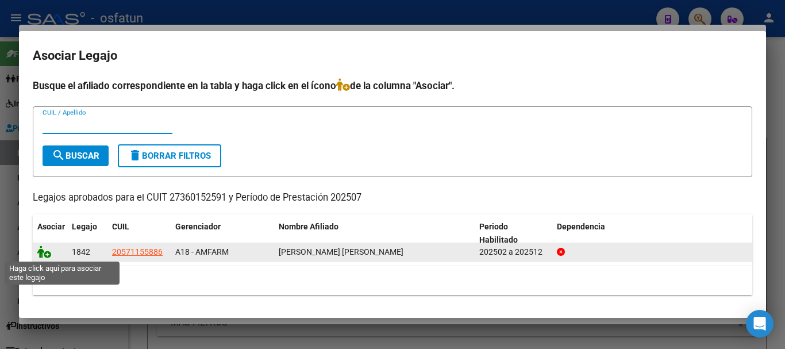
click at [41, 254] on icon at bounding box center [44, 251] width 14 height 13
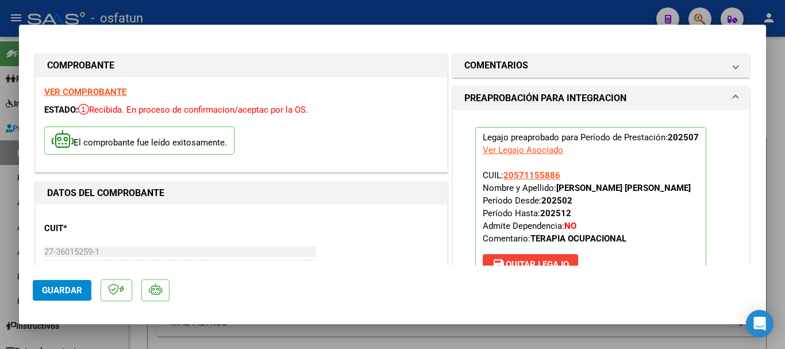
click at [66, 289] on span "Guardar" at bounding box center [62, 290] width 40 height 10
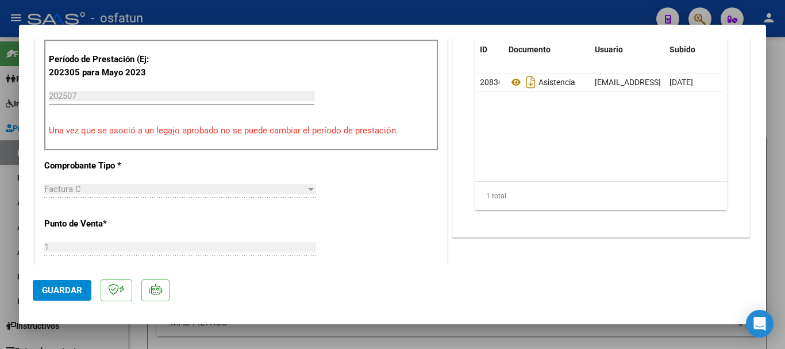
scroll to position [517, 0]
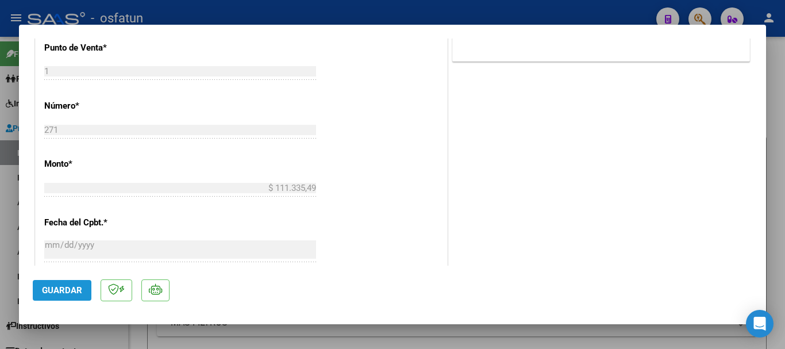
click at [64, 290] on span "Guardar" at bounding box center [62, 290] width 40 height 10
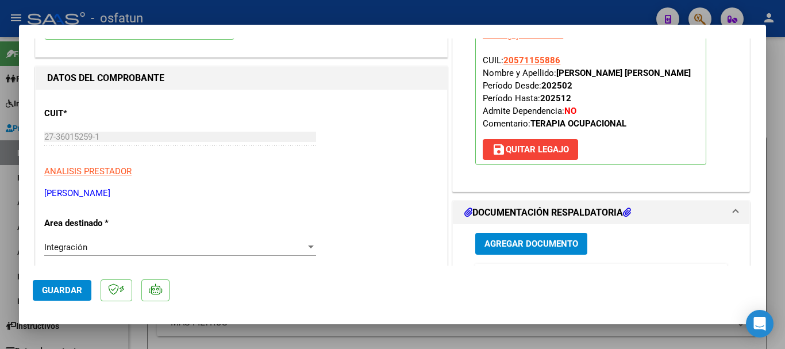
scroll to position [0, 0]
